Goal: Check status: Check status

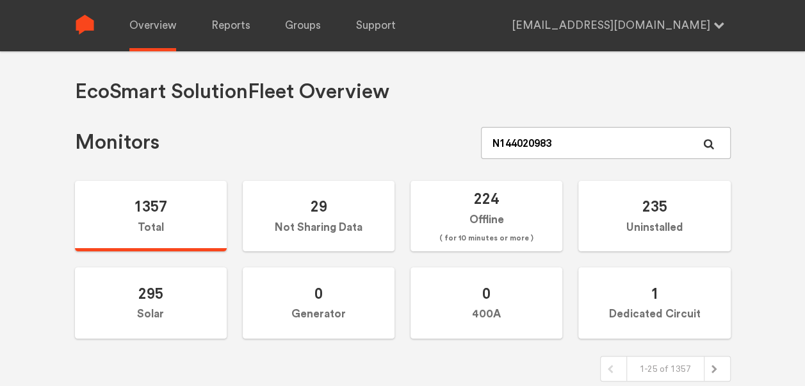
click at [533, 144] on input "N144020983" at bounding box center [605, 143] width 249 height 32
drag, startPoint x: 0, startPoint y: 0, endPoint x: 533, endPoint y: 144, distance: 552.0
click at [533, 144] on input "N144020983" at bounding box center [605, 143] width 249 height 32
type input "N144020893"
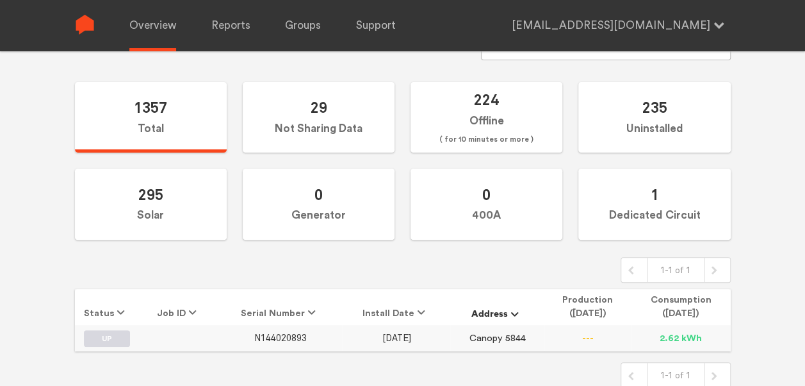
click at [281, 333] on span "N144020893" at bounding box center [280, 337] width 53 height 11
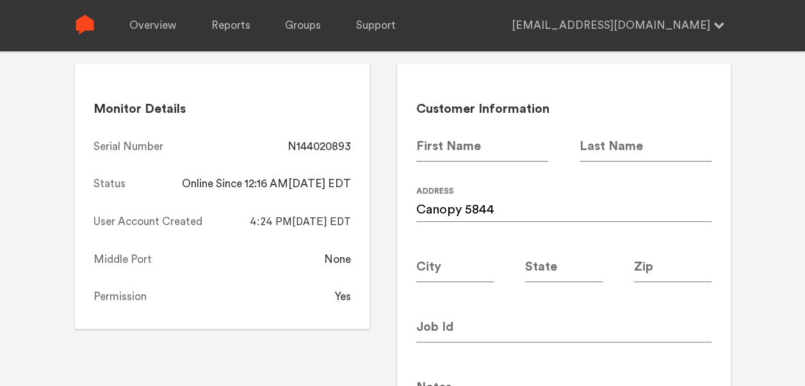
click at [334, 267] on div "Monitor Details Serial Number N144020893 Status Online Since 12:16 AM[DATE] EDT…" at bounding box center [222, 195] width 295 height 265
click at [136, 26] on link "Overview" at bounding box center [152, 25] width 47 height 51
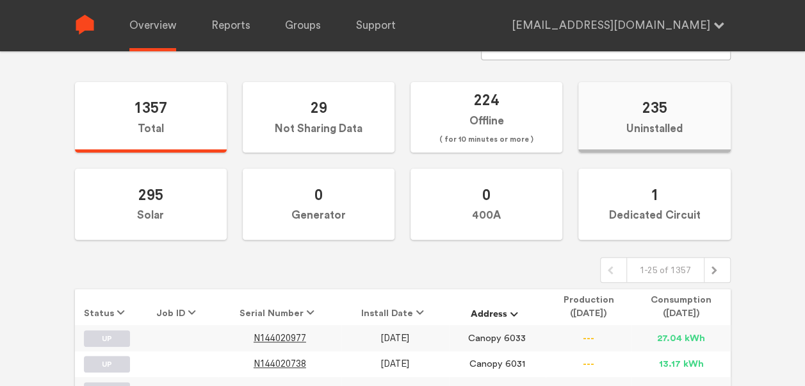
scroll to position [28, 0]
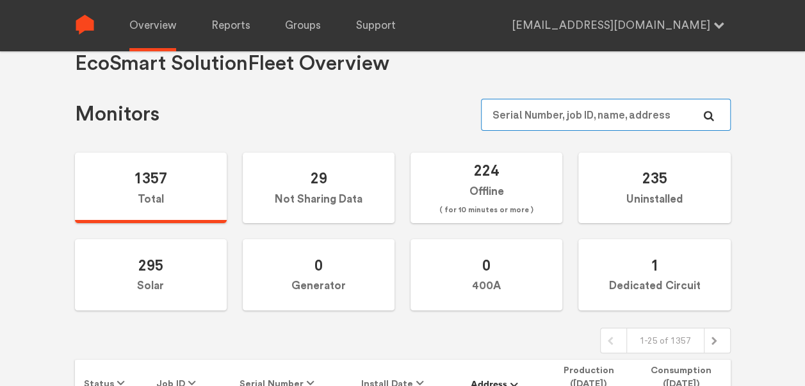
click at [558, 111] on input "text" at bounding box center [605, 115] width 249 height 32
paste input "N144021180"
type input "N144021180"
